Goal: Information Seeking & Learning: Learn about a topic

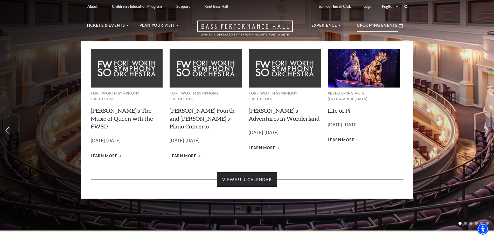
click at [254, 172] on link "View Full Calendar" at bounding box center [247, 179] width 60 height 15
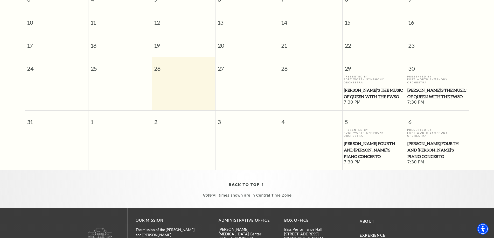
scroll to position [83, 0]
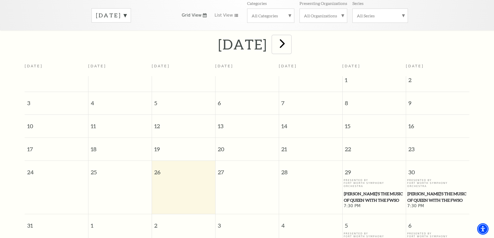
click at [290, 37] on span "next" at bounding box center [282, 43] width 15 height 15
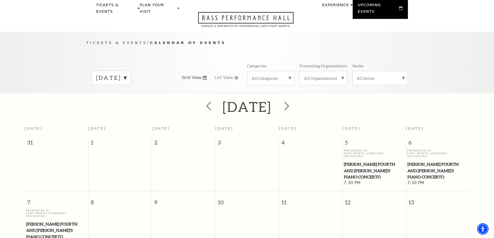
scroll to position [20, 0]
click at [294, 100] on span "next" at bounding box center [286, 106] width 15 height 15
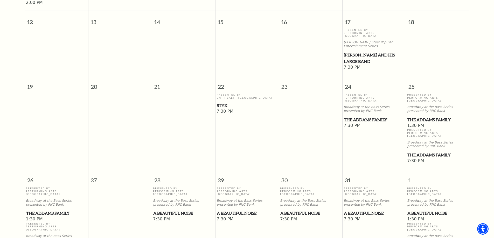
scroll to position [279, 0]
click at [358, 116] on span "The Addams Family" at bounding box center [374, 119] width 60 height 6
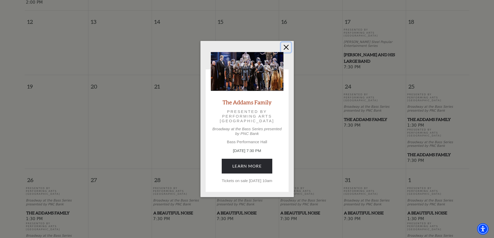
click at [286, 46] on button "Close" at bounding box center [286, 48] width 10 height 10
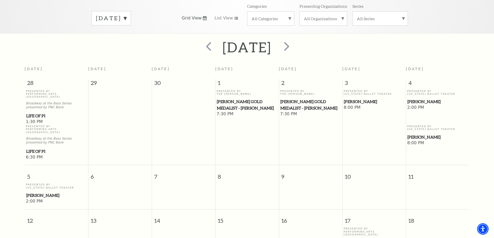
scroll to position [72, 0]
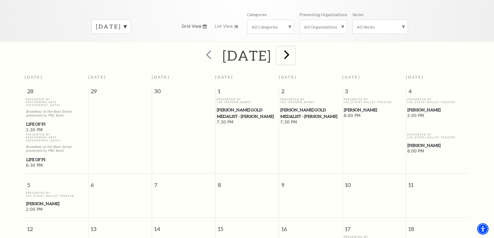
click at [294, 47] on span "next" at bounding box center [286, 54] width 15 height 15
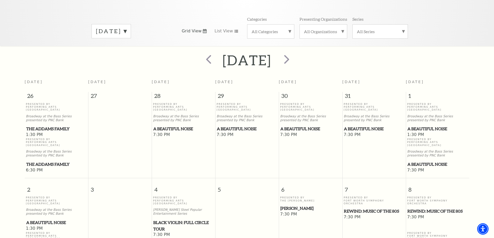
scroll to position [98, 0]
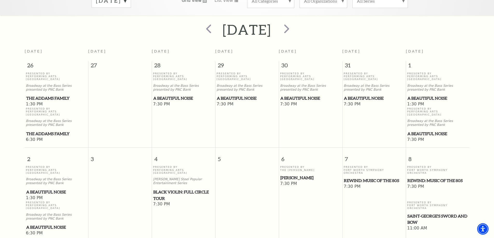
click at [184, 95] on span "A Beautiful Noise" at bounding box center [183, 98] width 60 height 6
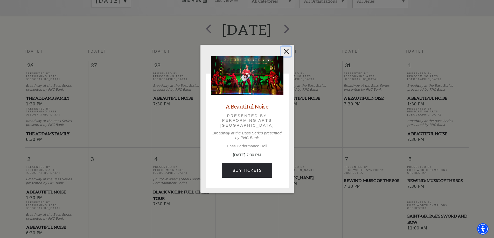
click at [285, 50] on button "Close" at bounding box center [286, 52] width 10 height 10
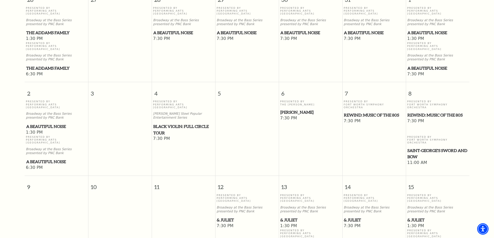
scroll to position [176, 0]
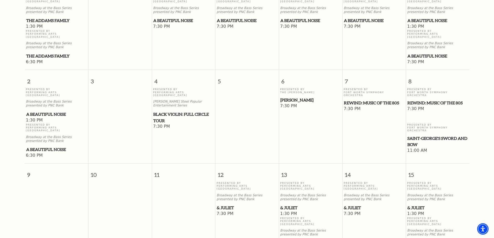
click at [288, 205] on span "& Juliet" at bounding box center [310, 208] width 60 height 6
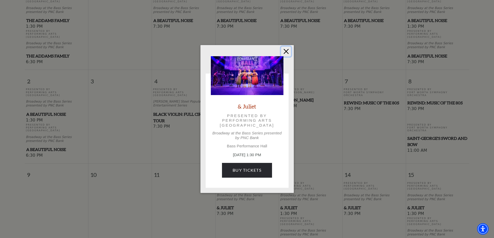
click at [288, 50] on button "Close" at bounding box center [286, 52] width 10 height 10
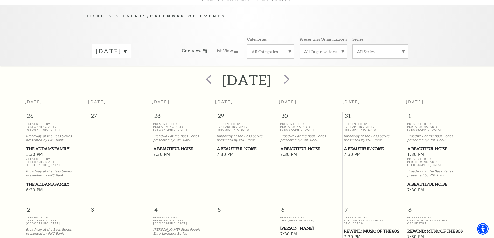
scroll to position [46, 0]
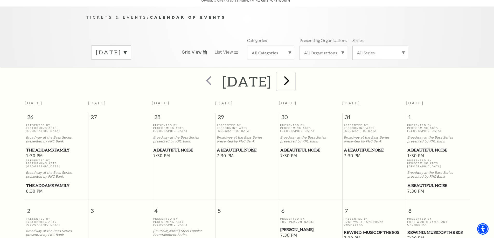
click at [294, 74] on span "next" at bounding box center [286, 80] width 15 height 15
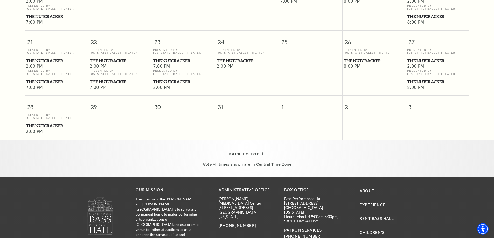
scroll to position [383, 0]
